Goal: Navigation & Orientation: Find specific page/section

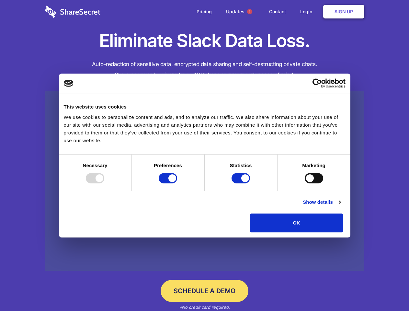
click at [104, 183] on div at bounding box center [95, 178] width 18 height 10
click at [177, 183] on input "Preferences" at bounding box center [168, 178] width 18 height 10
checkbox input "false"
click at [241, 183] on input "Statistics" at bounding box center [240, 178] width 18 height 10
checkbox input "false"
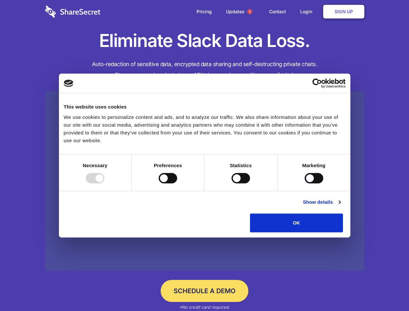
click at [305, 183] on input "Marketing" at bounding box center [314, 178] width 18 height 10
checkbox input "true"
click at [340, 206] on link "Show details" at bounding box center [322, 202] width 38 height 8
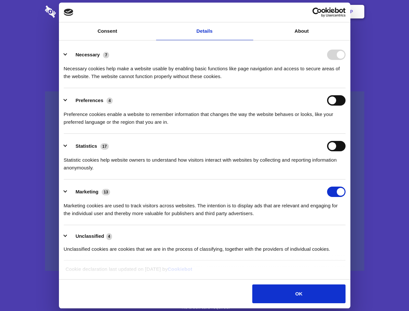
click at [345, 88] on li "Necessary 7 Necessary cookies help make a website usable by enabling basic func…" at bounding box center [205, 65] width 282 height 46
click at [249, 12] on span "1" at bounding box center [249, 11] width 5 height 5
